Goal: Find specific page/section: Find specific page/section

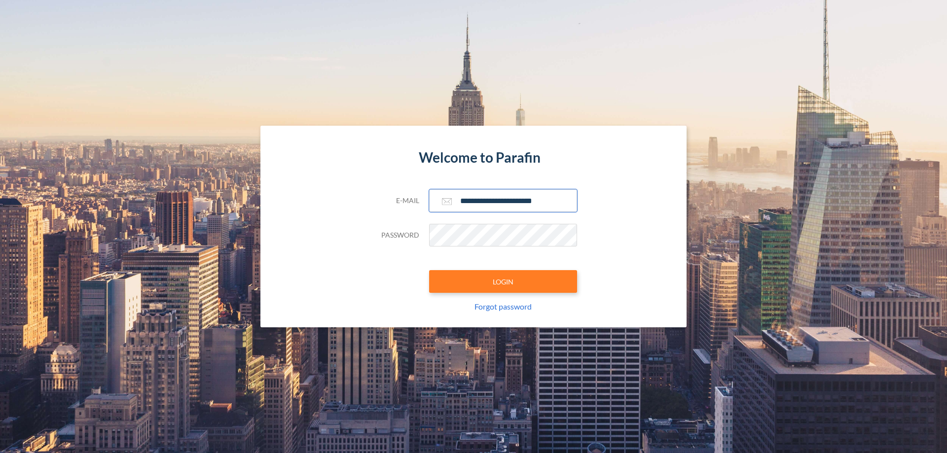
type input "**********"
click at [503, 282] on button "LOGIN" at bounding box center [503, 281] width 148 height 23
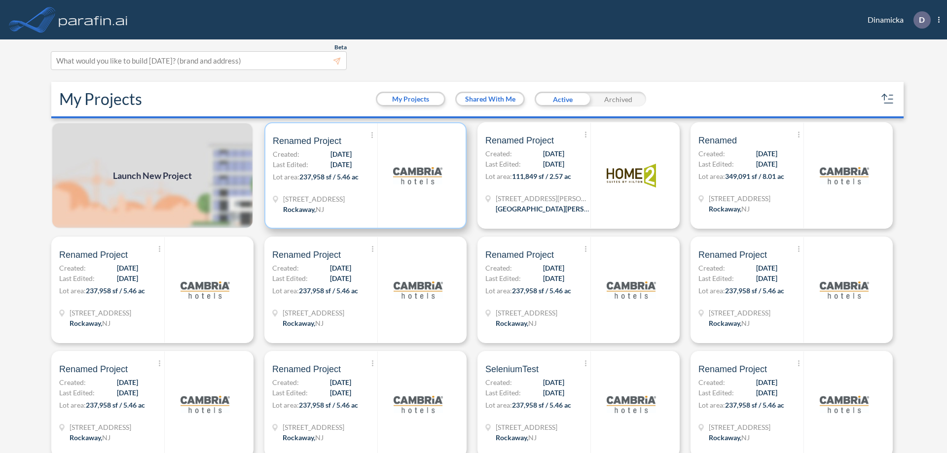
scroll to position [2, 0]
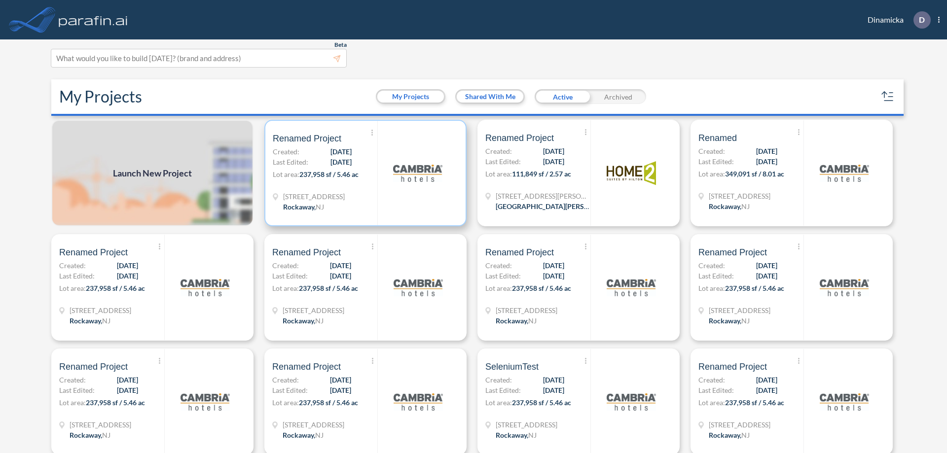
click at [364, 173] on p "Lot area: 237,958 sf / 5.46 ac" at bounding box center [325, 176] width 105 height 14
